Goal: Information Seeking & Learning: Compare options

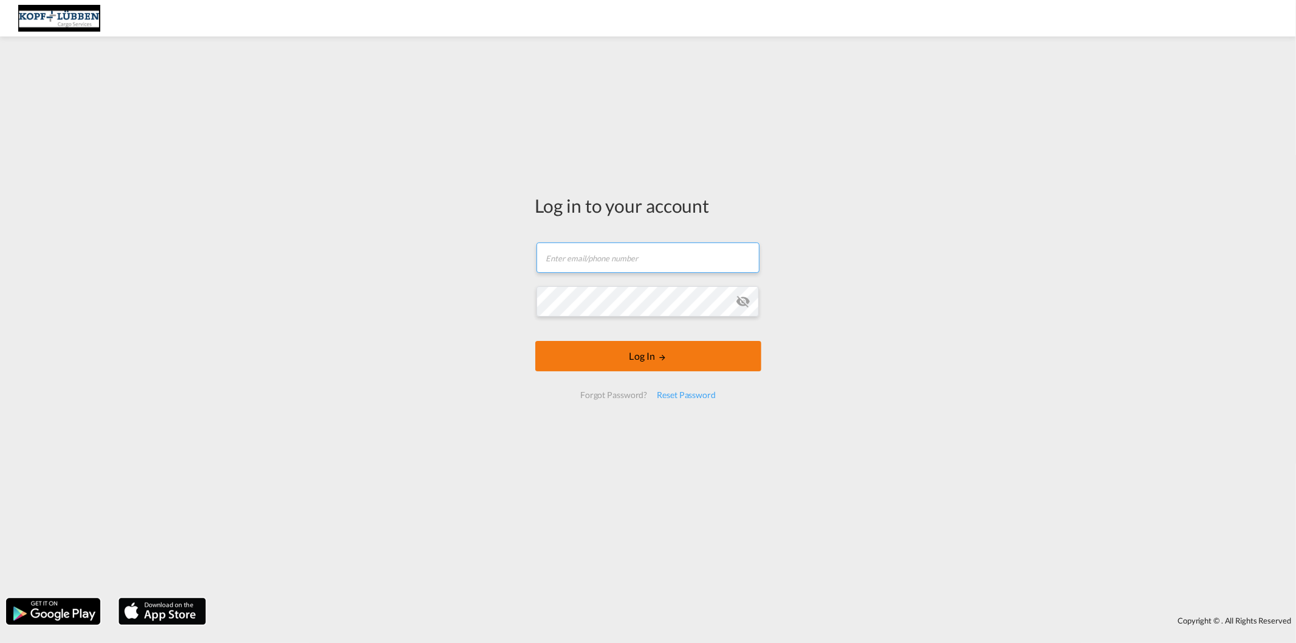
type input "[EMAIL_ADDRESS][PERSON_NAME][DOMAIN_NAME]"
click at [606, 354] on form "[EMAIL_ADDRESS][PERSON_NAME][DOMAIN_NAME] Email field is required Password fiel…" at bounding box center [648, 320] width 226 height 180
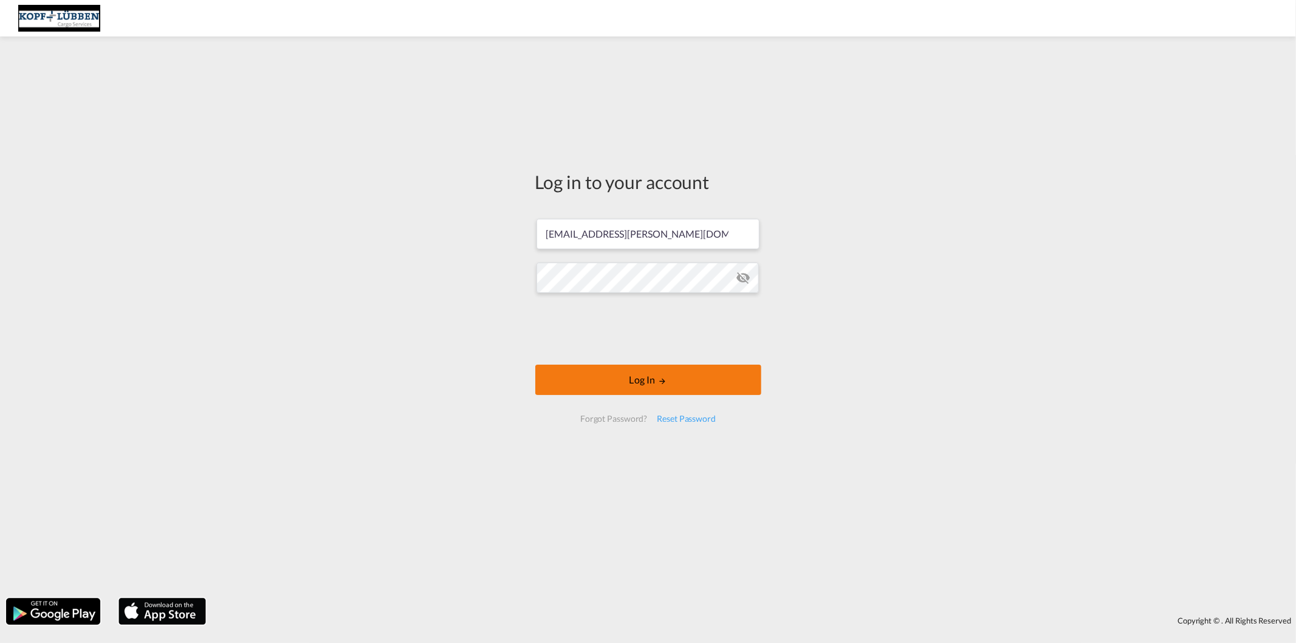
click at [630, 378] on button "Log In" at bounding box center [648, 380] width 226 height 30
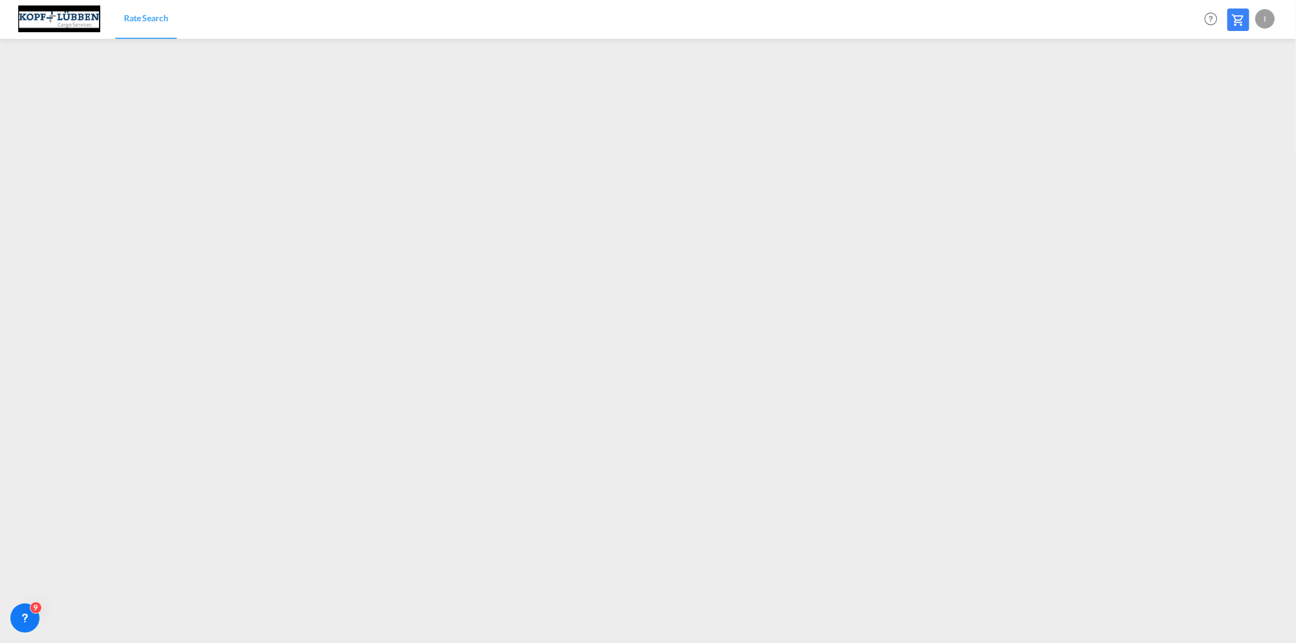
click at [1259, 15] on div "I" at bounding box center [1264, 18] width 19 height 19
click at [1228, 88] on button "Logout" at bounding box center [1250, 93] width 79 height 24
type input "[EMAIL_ADDRESS][PERSON_NAME][DOMAIN_NAME]"
